Goal: Obtain resource: Obtain resource

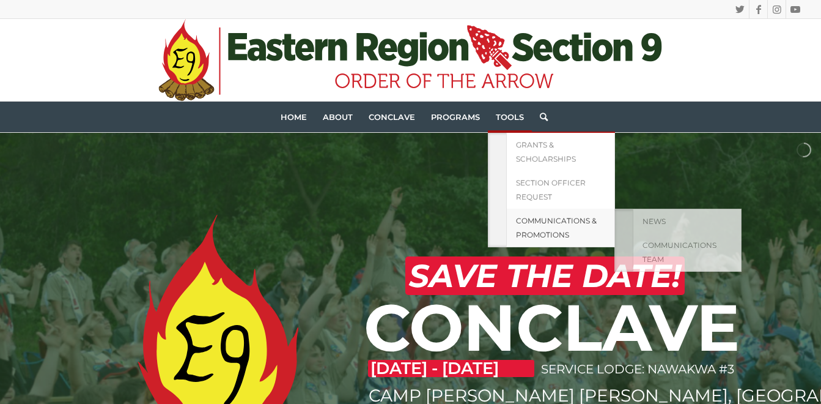
click at [546, 224] on span "Communications & Promotions" at bounding box center [556, 227] width 81 height 23
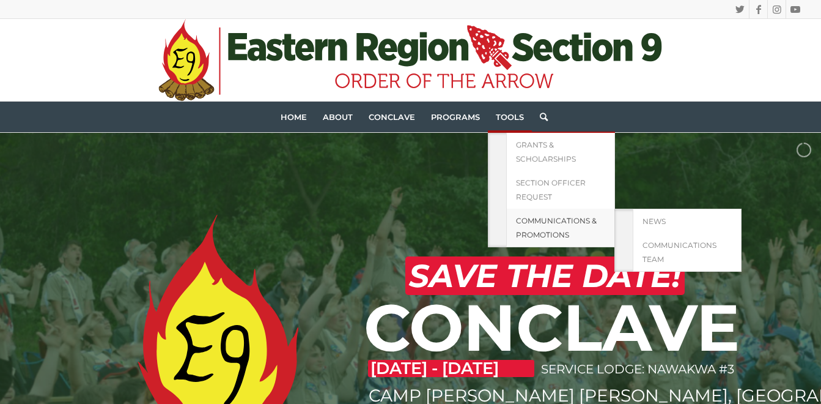
click at [538, 226] on link "Communications & Promotions" at bounding box center [560, 228] width 109 height 39
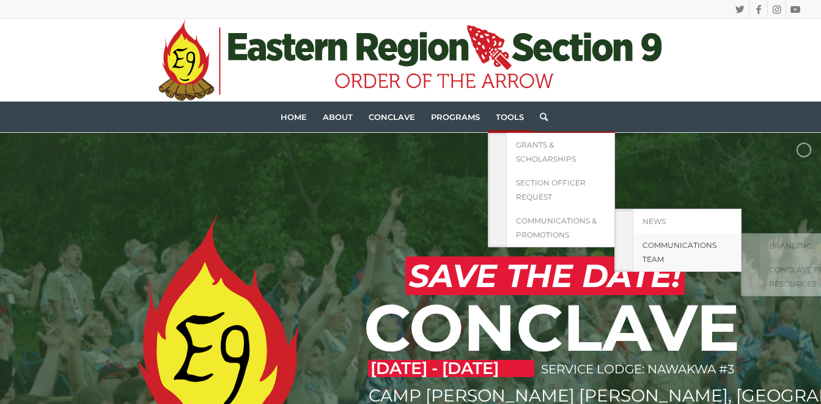
click at [657, 250] on link "Communications Team" at bounding box center [687, 252] width 109 height 39
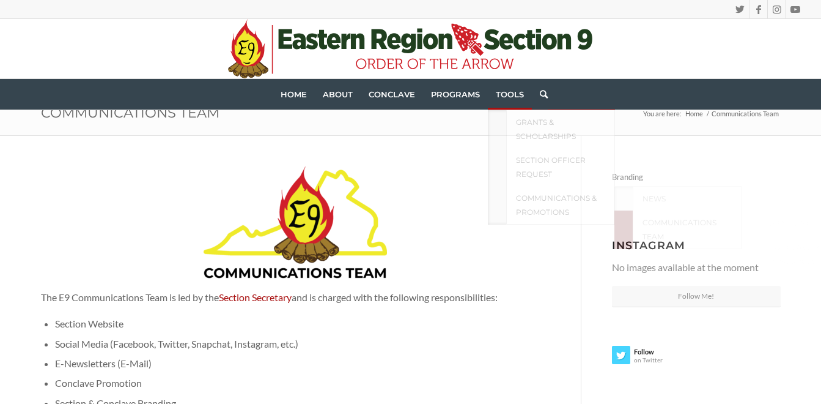
scroll to position [122, 0]
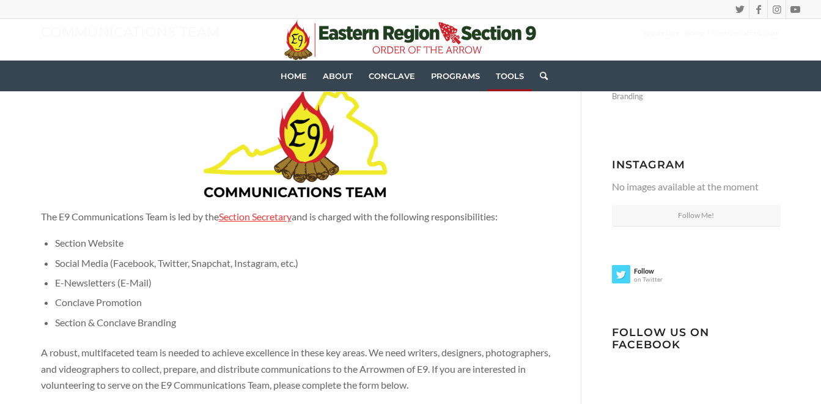
click at [289, 218] on link "Section Secretary" at bounding box center [255, 216] width 73 height 12
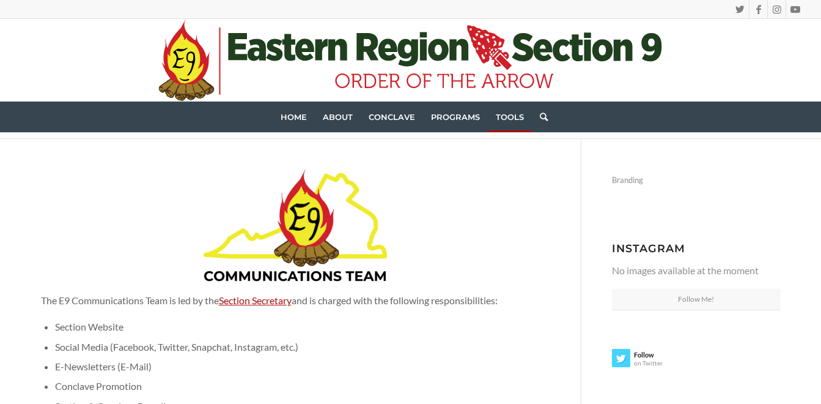
scroll to position [0, 0]
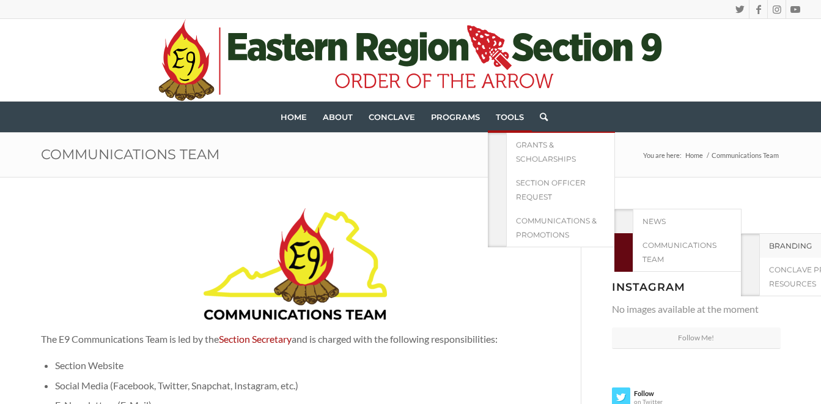
click at [787, 246] on span "Branding" at bounding box center [790, 245] width 43 height 9
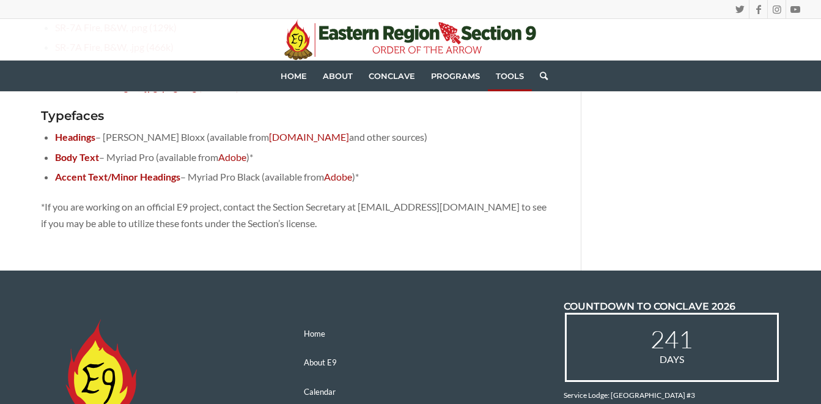
scroll to position [489, 0]
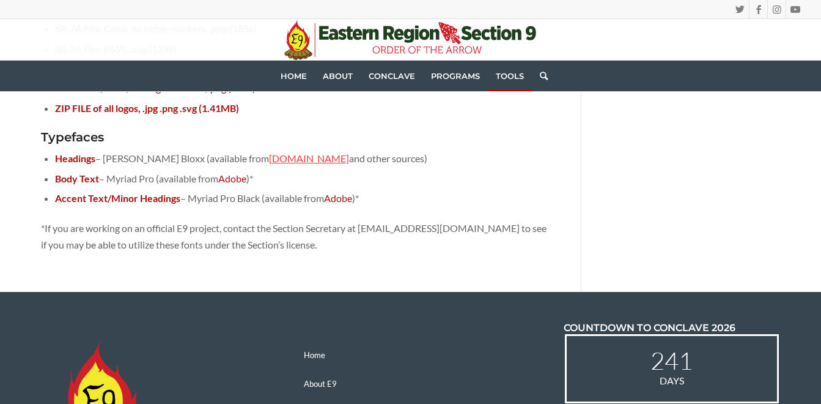
click at [280, 160] on link "Fontspace.com" at bounding box center [309, 158] width 80 height 12
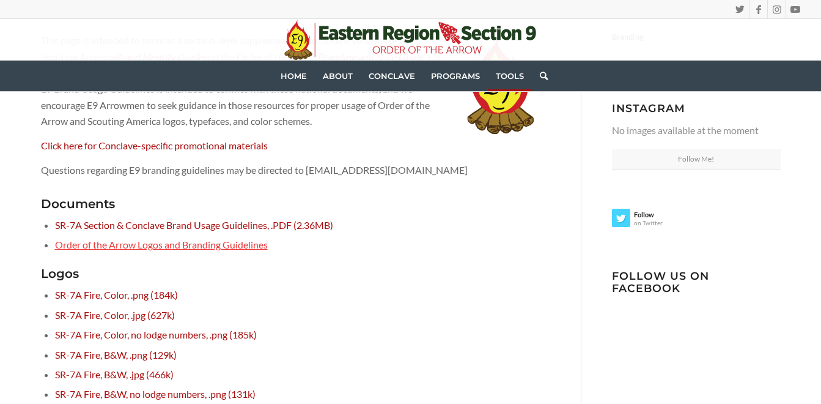
scroll to position [122, 0]
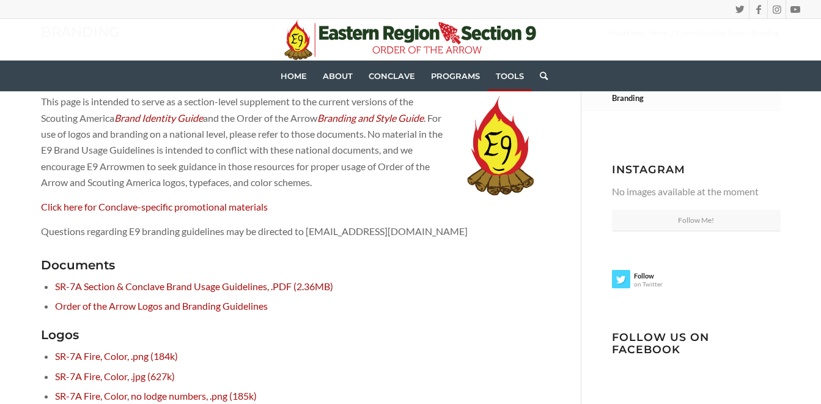
click at [142, 199] on p "Click here for Conclave-specific promotional materials" at bounding box center [296, 207] width 510 height 16
click at [142, 203] on link "Click here for Conclave-specific promotional materials" at bounding box center [154, 207] width 227 height 12
click at [164, 116] on em "Brand Identity Guide" at bounding box center [158, 118] width 89 height 12
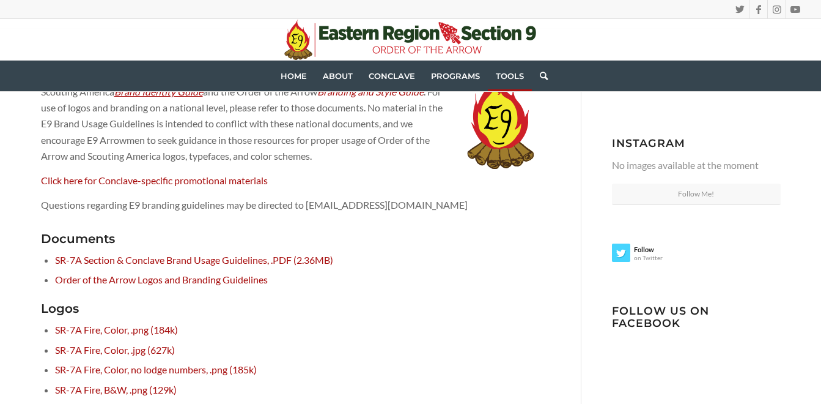
scroll to position [0, 0]
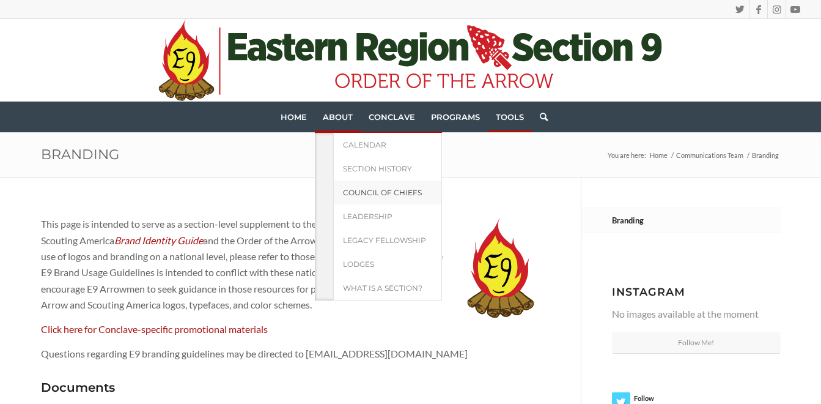
click at [366, 185] on link "Council of Chiefs" at bounding box center [387, 192] width 109 height 24
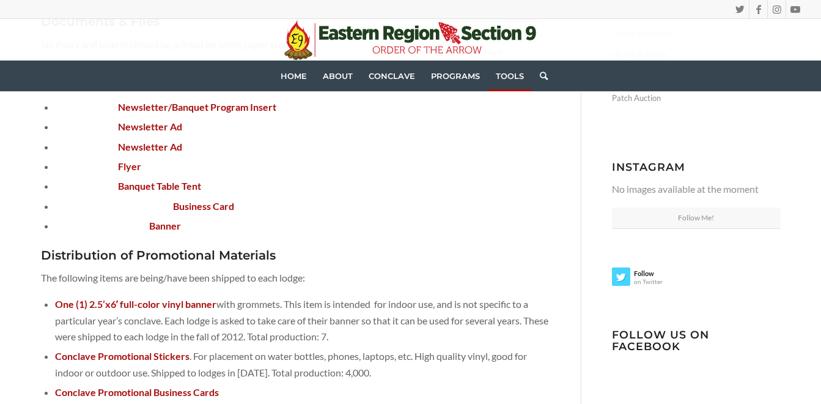
scroll to position [367, 0]
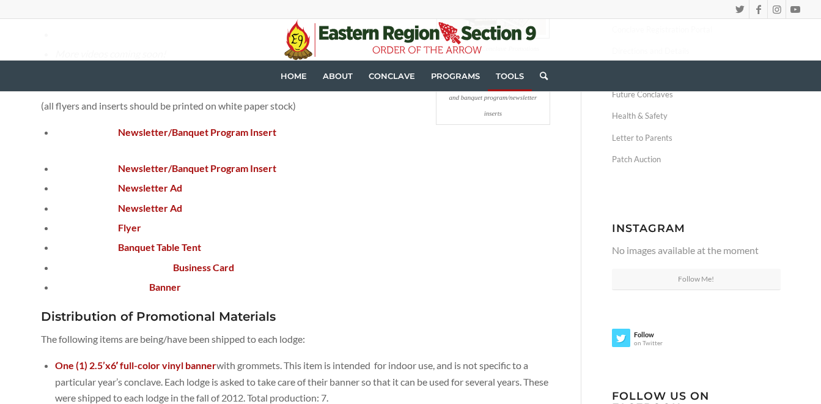
click at [140, 232] on strong "Flyer" at bounding box center [129, 227] width 23 height 12
click at [136, 228] on strong "Flyer" at bounding box center [129, 227] width 23 height 12
click at [55, 230] on li "Conclave 2015 Flyer (8.5″ x 11″) ( .pdf)" at bounding box center [302, 228] width 495 height 20
drag, startPoint x: 83, startPoint y: 245, endPoint x: 97, endPoint y: 235, distance: 17.5
click at [84, 244] on span "Conclave 2015 Banquet Table Tent (8.5″ x 11″ folded in half, should be printed …" at bounding box center [271, 247] width 432 height 12
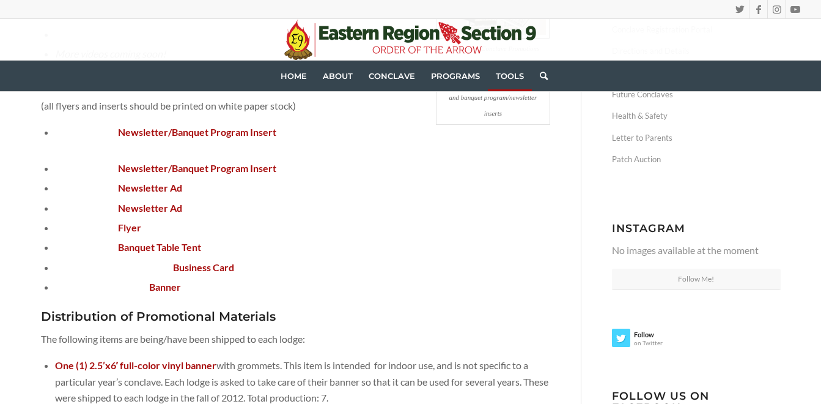
click at [98, 235] on li "Conclave 2015 Flyer (8.5″ x 11″) ( .pdf)" at bounding box center [302, 228] width 495 height 20
click at [171, 235] on li "Conclave 2015 Flyer (8.5″ x 11″) ( .pdf)" at bounding box center [302, 228] width 495 height 20
click at [179, 287] on strong "Banner" at bounding box center [165, 287] width 32 height 12
click at [205, 265] on strong "Business Card" at bounding box center [203, 267] width 61 height 12
click at [147, 273] on li "Conclave 2015 Promotional Business Card (2″ x 3.5″) (FRONT .png BACK .png )" at bounding box center [302, 268] width 495 height 20
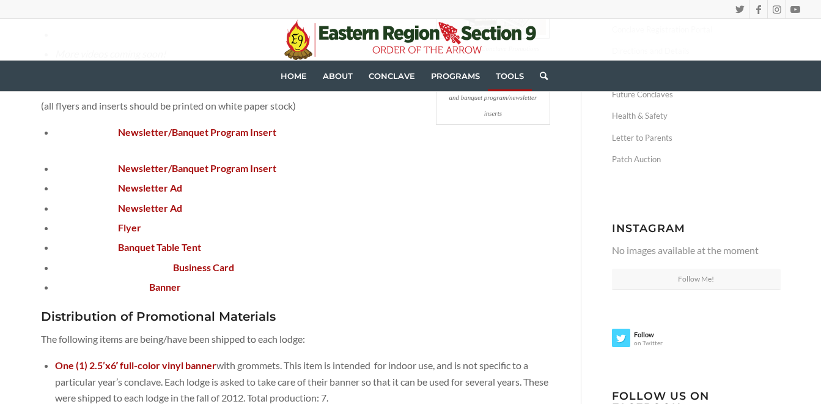
click at [163, 286] on strong "Banner" at bounding box center [165, 287] width 32 height 12
click at [164, 285] on strong "Banner" at bounding box center [165, 287] width 32 height 12
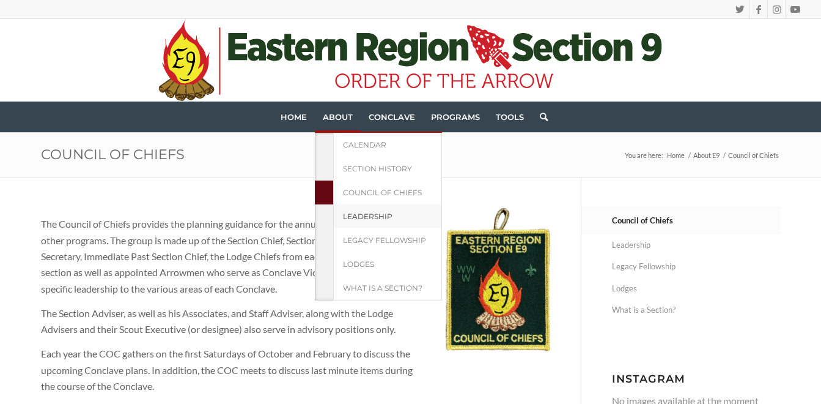
click at [379, 221] on link "Leadership" at bounding box center [387, 216] width 109 height 24
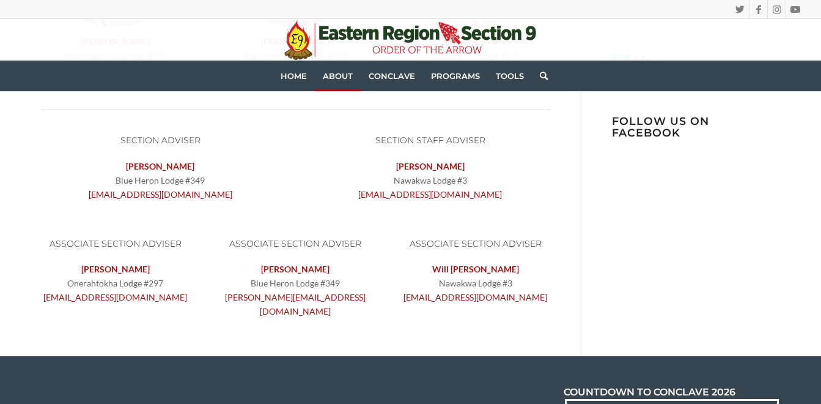
scroll to position [428, 0]
